Goal: Information Seeking & Learning: Learn about a topic

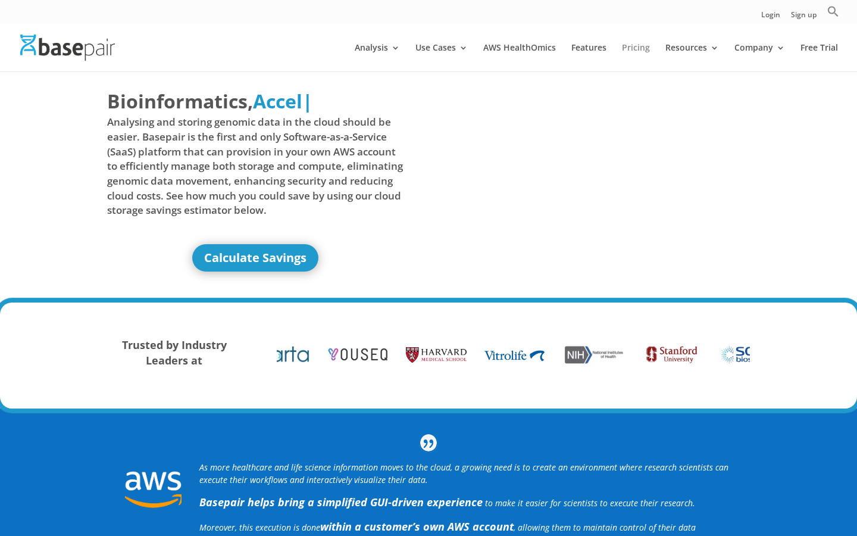
click at [636, 45] on link "Pricing" at bounding box center [636, 57] width 28 height 28
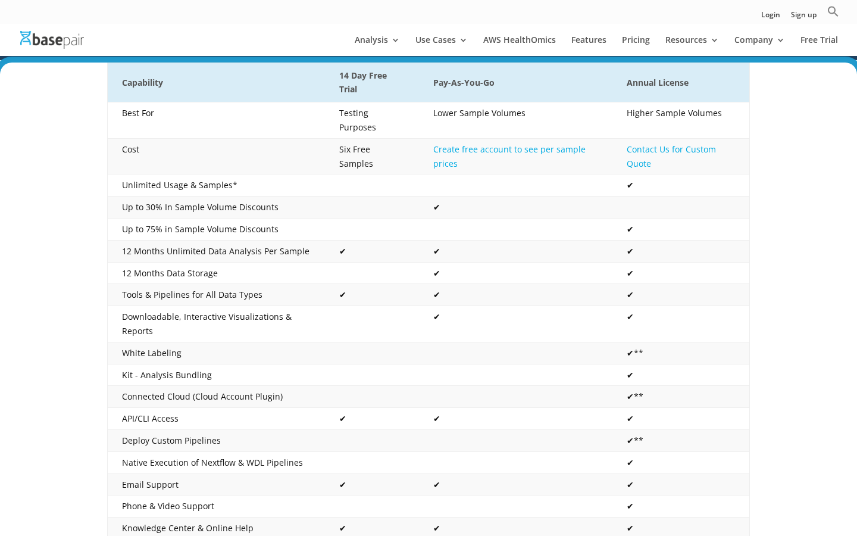
scroll to position [335, 0]
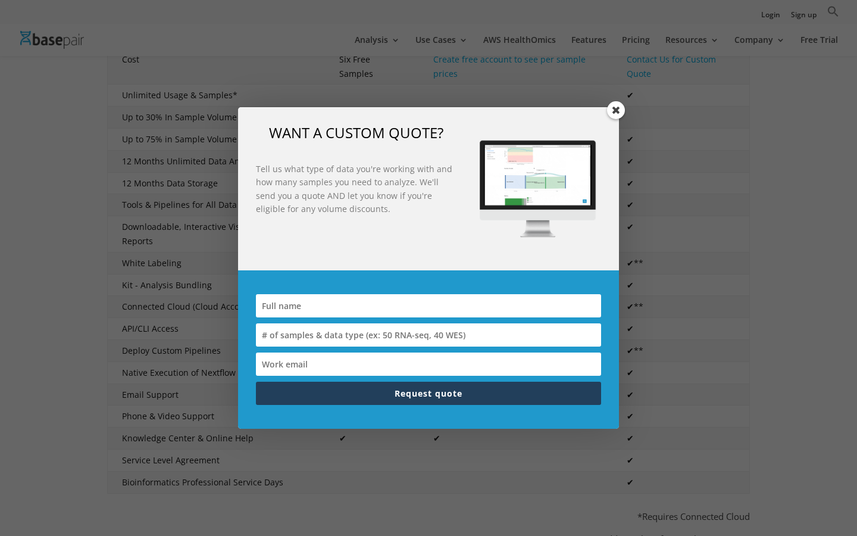
click at [620, 116] on span at bounding box center [616, 110] width 18 height 18
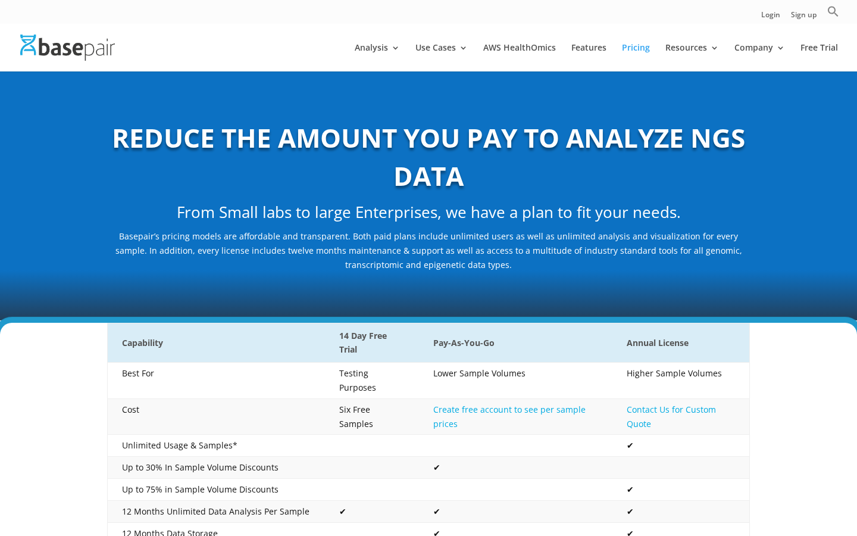
scroll to position [0, 0]
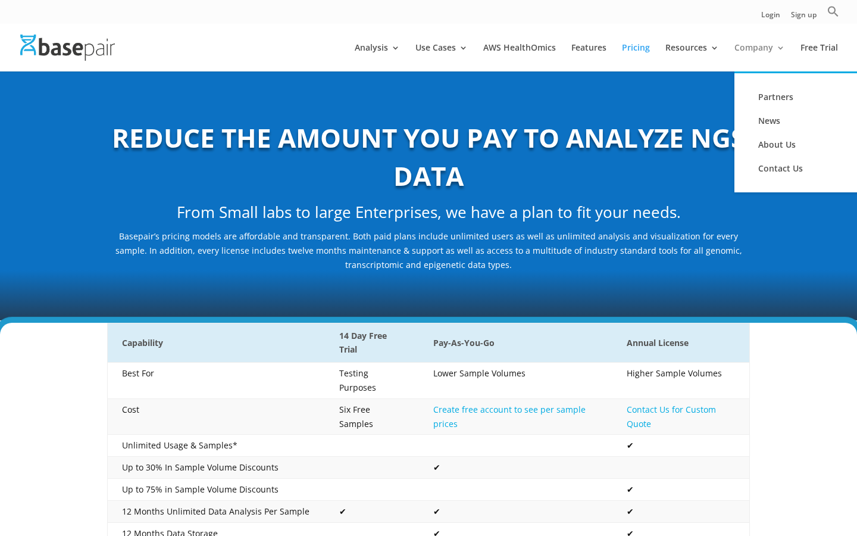
click at [779, 45] on link "Company" at bounding box center [760, 57] width 51 height 28
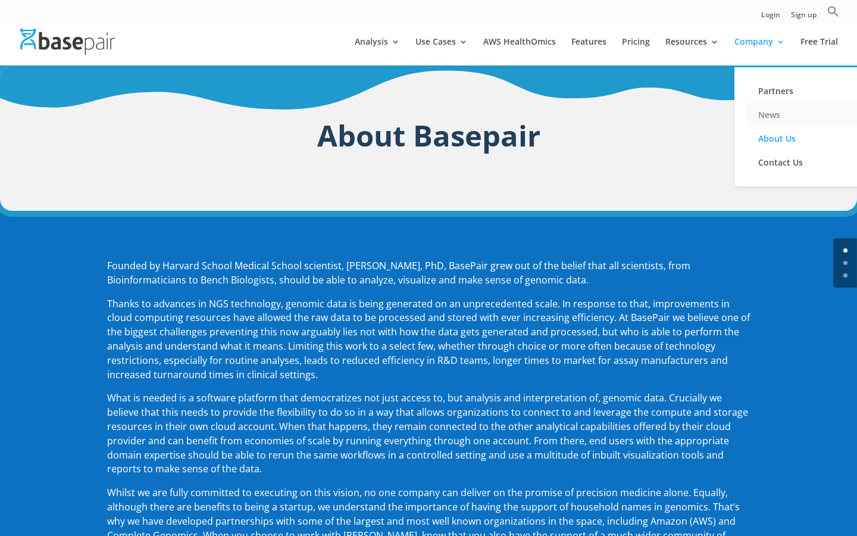
click at [770, 108] on ul "Partners News About Us Contact Us" at bounding box center [806, 125] width 143 height 121
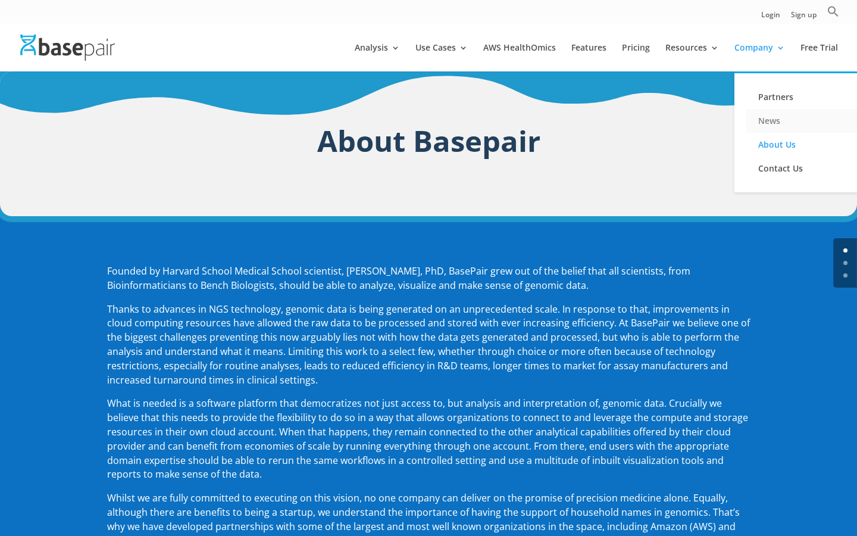
click at [771, 123] on link "News" at bounding box center [805, 121] width 119 height 24
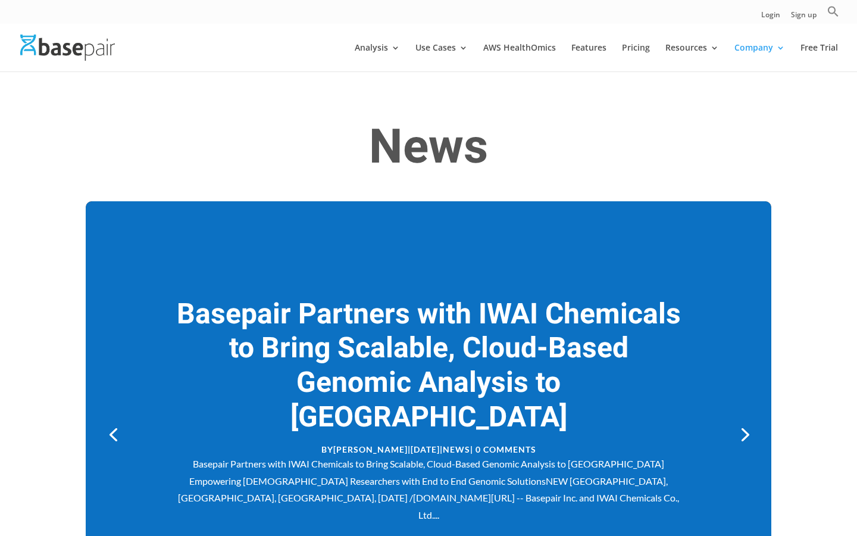
click at [39, 48] on img at bounding box center [67, 48] width 95 height 26
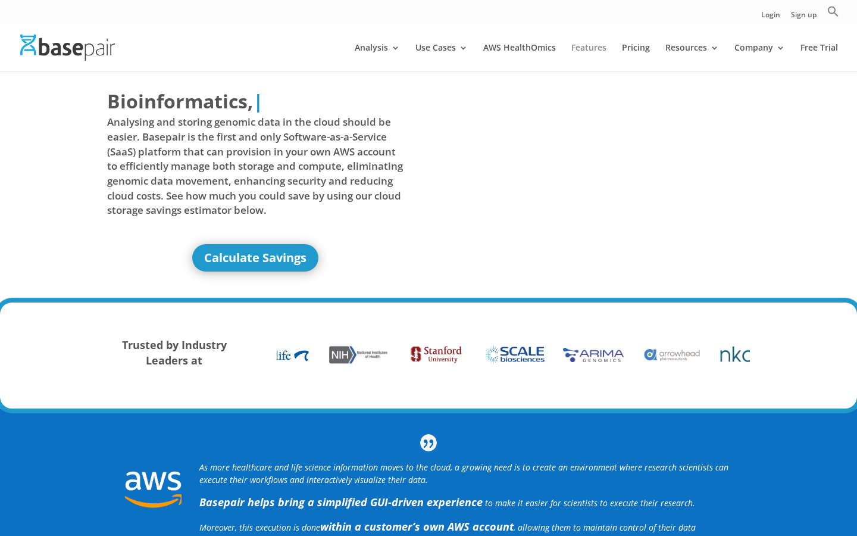
click at [594, 48] on link "Features" at bounding box center [588, 57] width 35 height 28
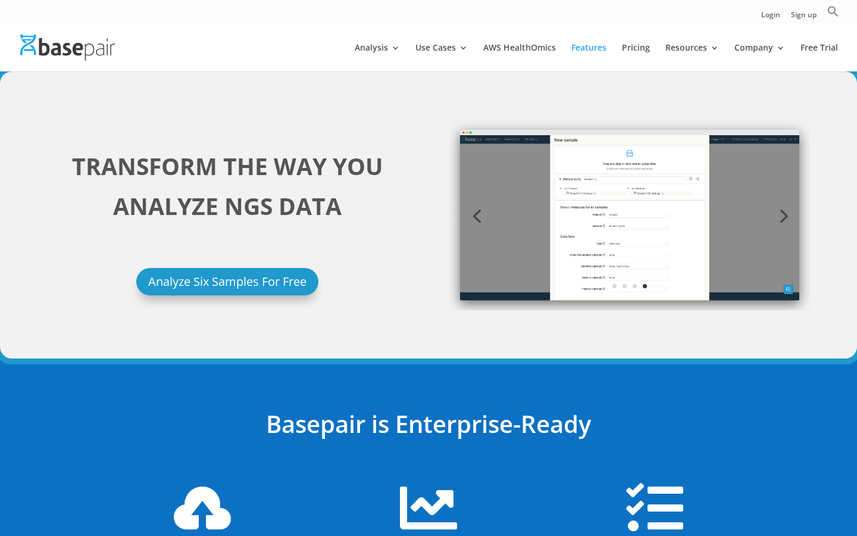
click at [93, 55] on img at bounding box center [67, 48] width 95 height 26
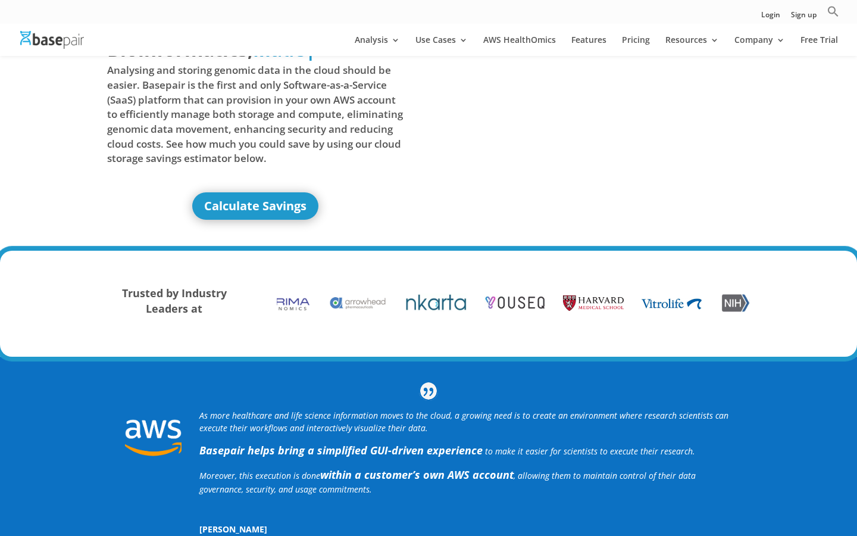
scroll to position [39, 0]
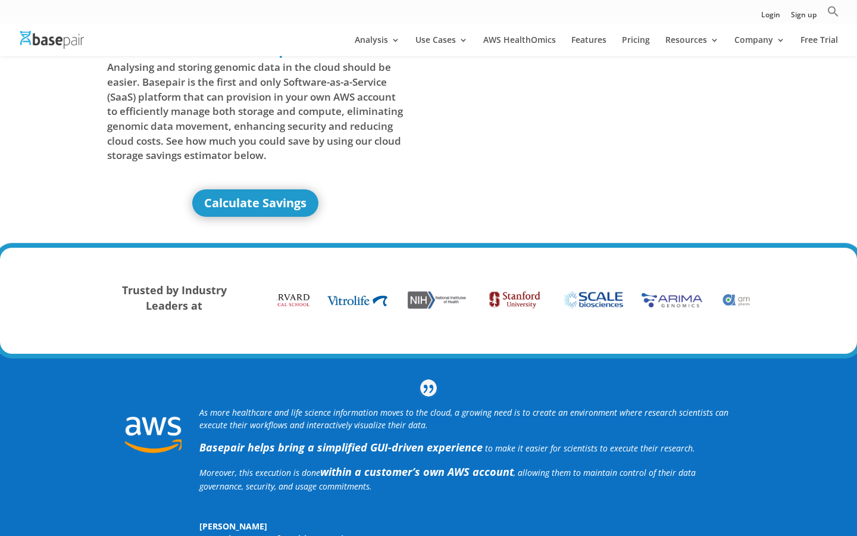
click at [306, 103] on span "Analysing and storing genomic data in the cloud should be easier. Basepair is t…" at bounding box center [255, 111] width 296 height 102
